Goal: Task Accomplishment & Management: Manage account settings

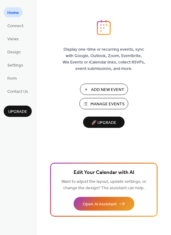
click at [116, 106] on span "Manage Events" at bounding box center [107, 104] width 34 height 6
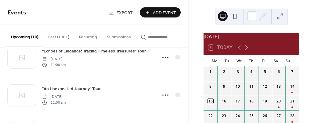
scroll to position [91, 0]
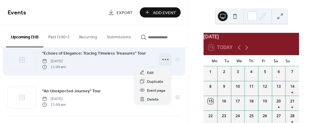
click at [165, 61] on icon at bounding box center [166, 59] width 10 height 10
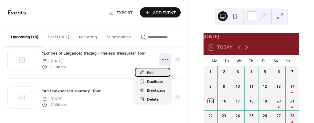
click at [152, 72] on span "Edit" at bounding box center [150, 72] width 7 height 6
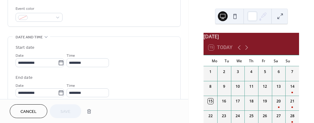
scroll to position [164, 0]
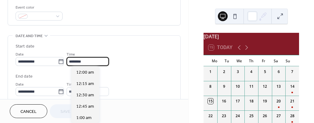
click at [89, 61] on input "********" at bounding box center [88, 61] width 42 height 9
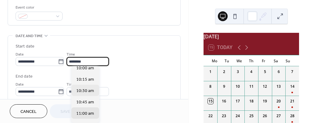
scroll to position [446, 0]
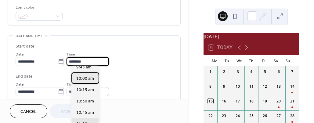
click at [88, 79] on span "10:00 am" at bounding box center [85, 78] width 18 height 6
type input "********"
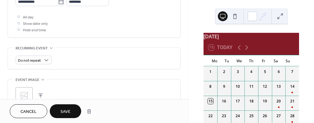
scroll to position [255, 0]
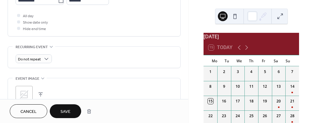
click at [64, 110] on span "Save" at bounding box center [66, 111] width 10 height 6
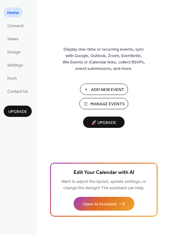
click at [114, 103] on span "Manage Events" at bounding box center [107, 104] width 34 height 6
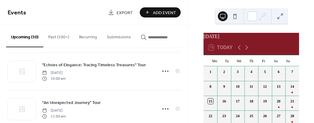
scroll to position [80, 0]
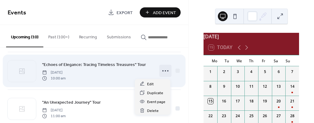
click at [163, 72] on icon at bounding box center [166, 71] width 10 height 10
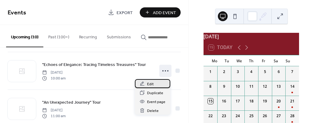
click at [150, 85] on span "Edit" at bounding box center [150, 84] width 7 height 6
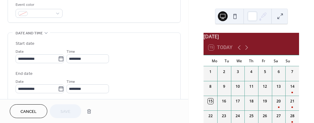
scroll to position [138, 0]
